Goal: Transaction & Acquisition: Obtain resource

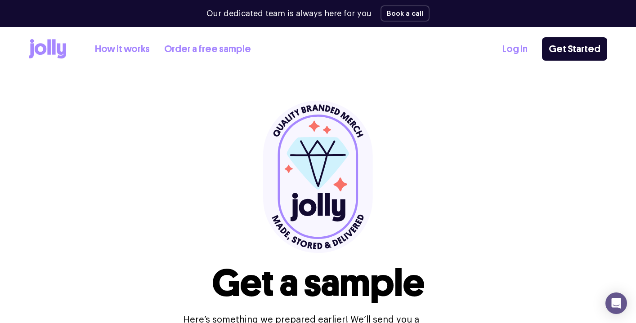
click at [171, 50] on link "Order a free sample" at bounding box center [207, 49] width 87 height 15
click at [187, 51] on link "Order a free sample" at bounding box center [207, 49] width 87 height 15
click at [192, 45] on link "Order a free sample" at bounding box center [207, 49] width 87 height 15
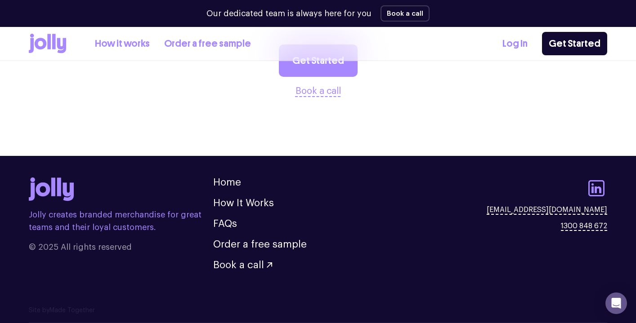
scroll to position [1091, 0]
click at [122, 45] on link "How it works" at bounding box center [122, 43] width 55 height 15
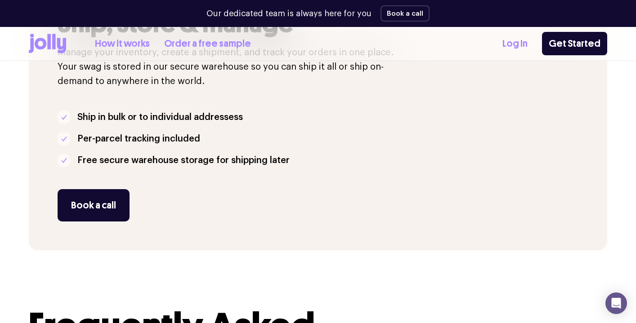
scroll to position [1567, 0]
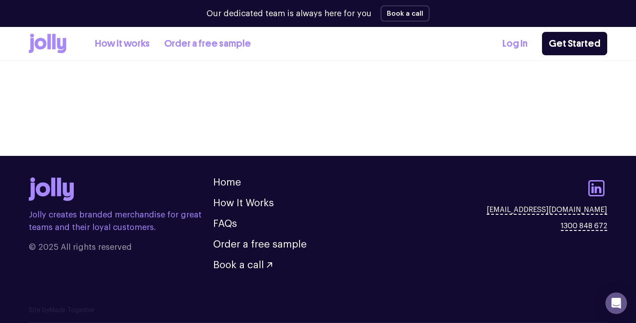
scroll to position [1091, 0]
